Goal: Information Seeking & Learning: Learn about a topic

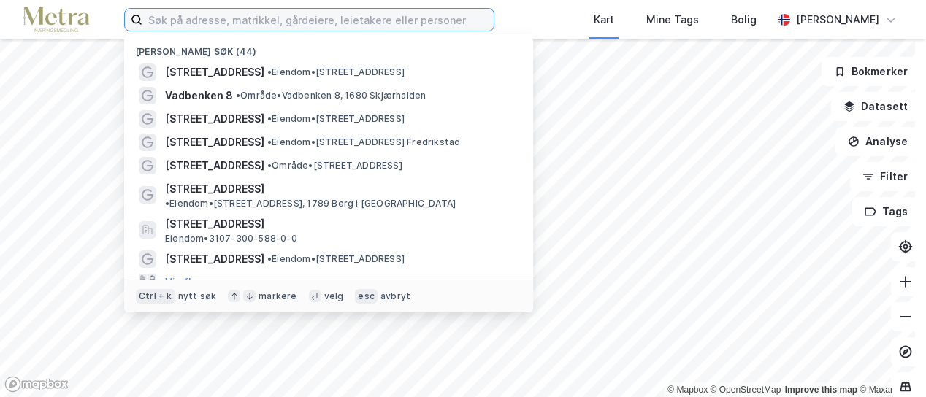
click at [191, 19] on input at bounding box center [317, 20] width 351 height 22
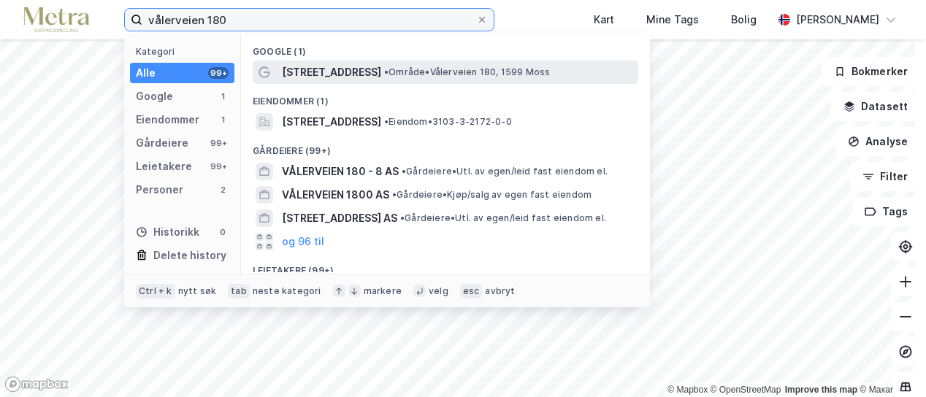
type input "vålerveien 180"
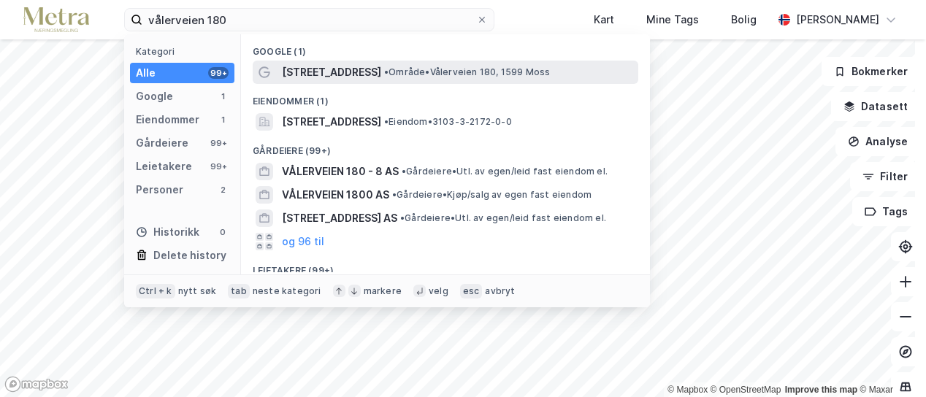
click at [275, 64] on div "[STREET_ADDRESS] • Område • [STREET_ADDRESS] Moss" at bounding box center [446, 72] width 386 height 23
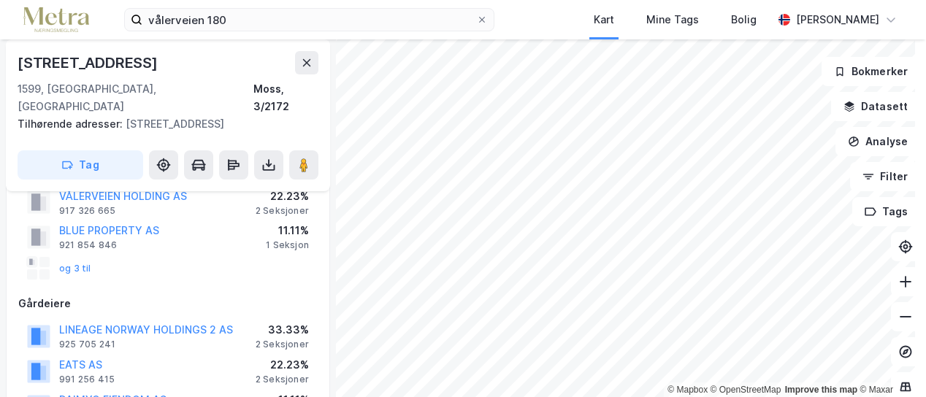
scroll to position [117, 0]
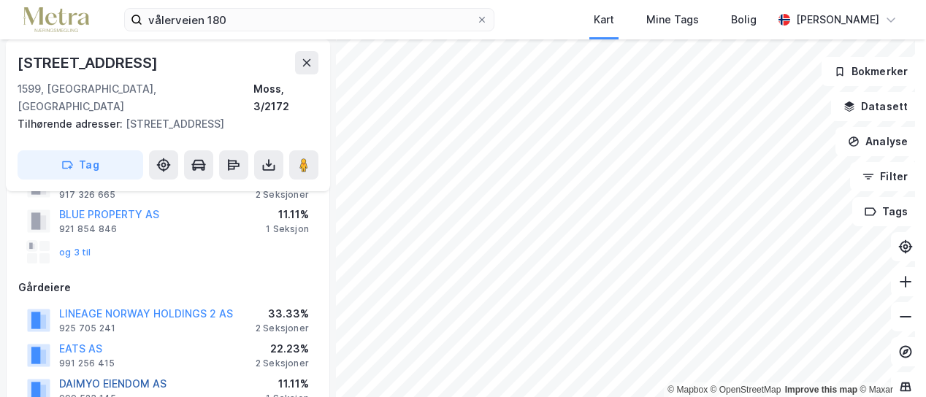
click at [0, 0] on button "DAIMYO EIENDOM AS" at bounding box center [0, 0] width 0 height 0
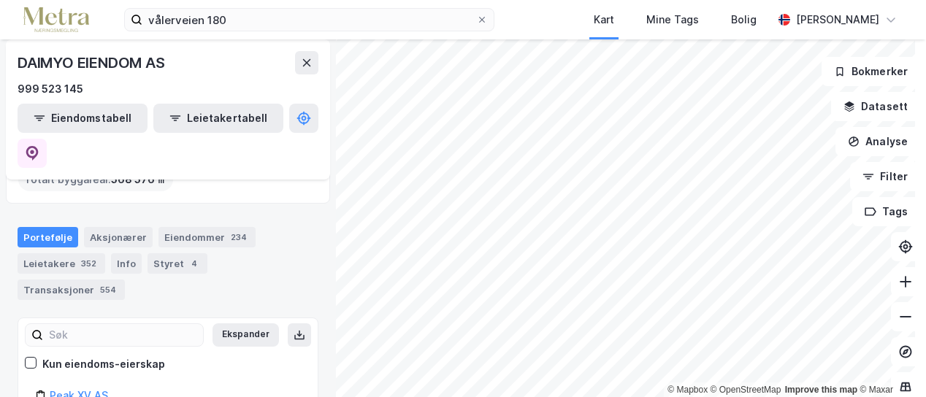
scroll to position [149, 0]
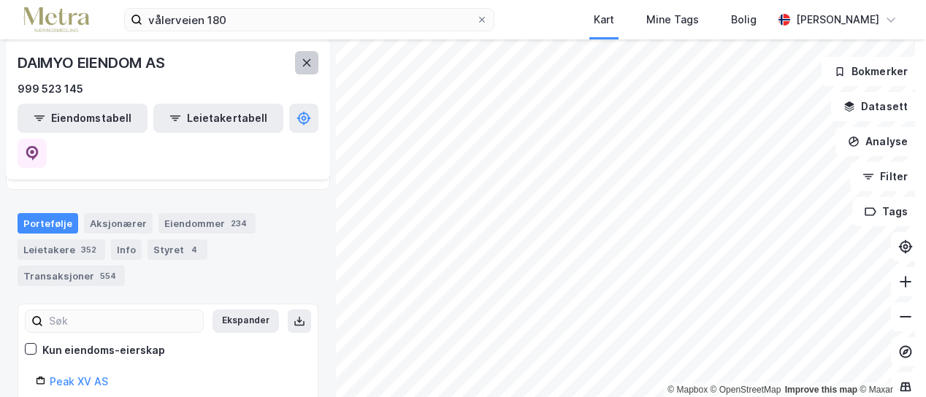
click at [305, 58] on icon at bounding box center [307, 63] width 12 height 12
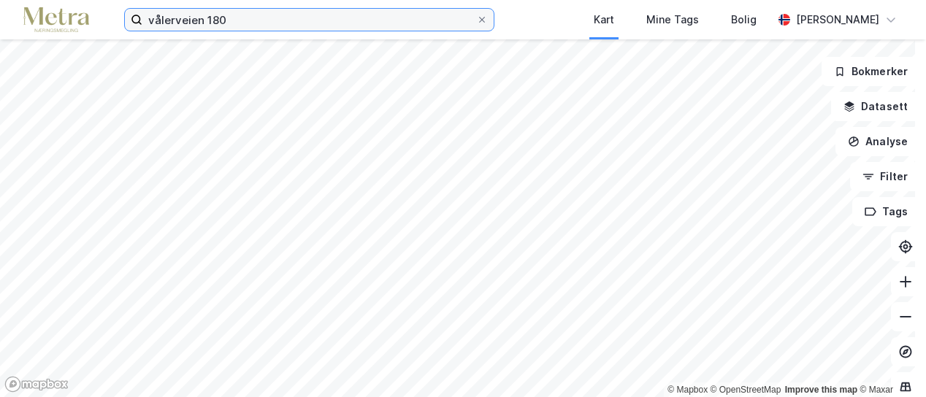
click at [274, 20] on input "vålerveien 180" at bounding box center [309, 20] width 334 height 22
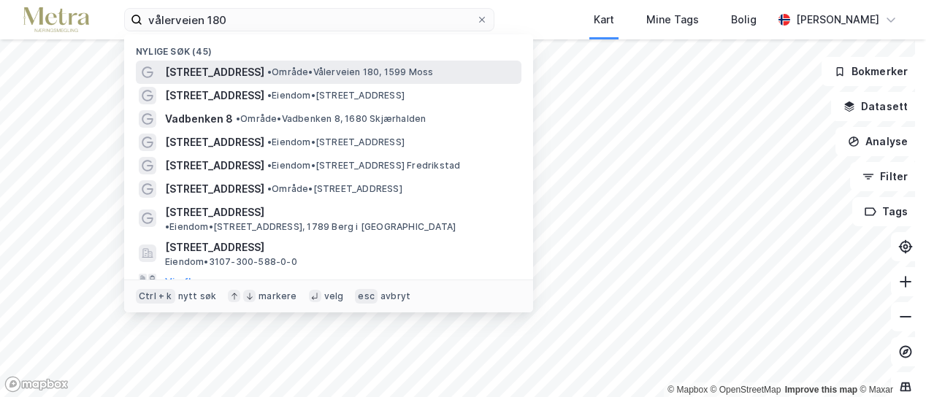
click at [237, 78] on span "[STREET_ADDRESS]" at bounding box center [214, 73] width 99 height 18
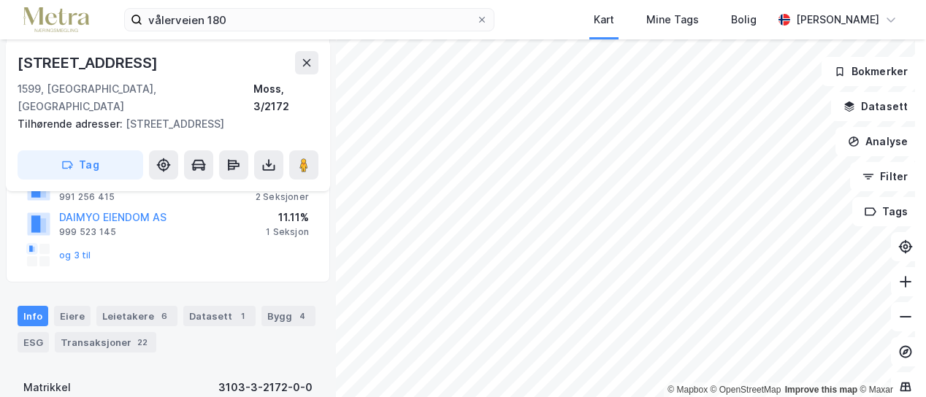
scroll to position [287, 0]
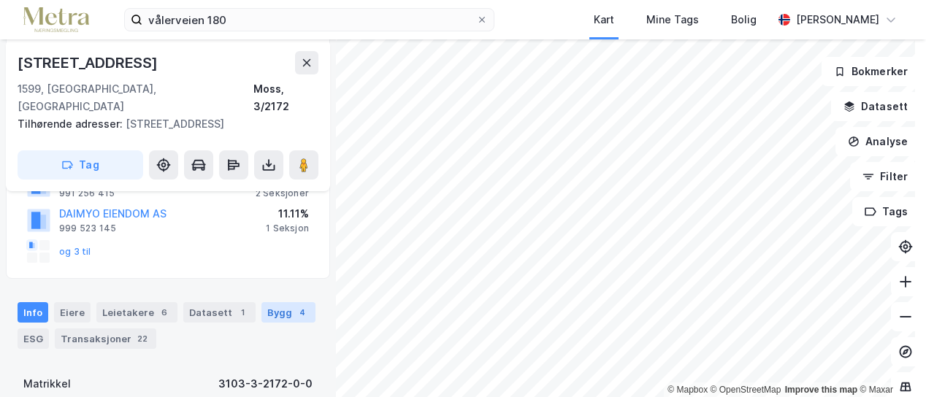
click at [295, 305] on div "4" at bounding box center [302, 312] width 15 height 15
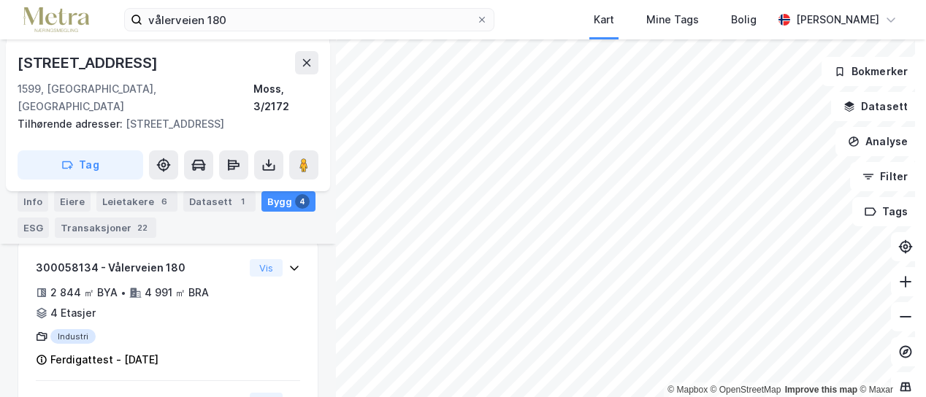
scroll to position [288, 0]
